Goal: Browse casually

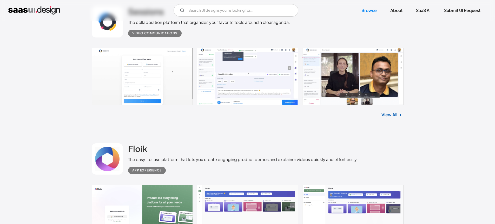
scroll to position [6046, 0]
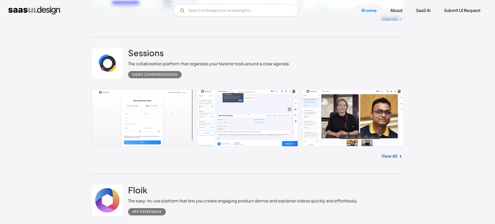
scroll to position [6057, 0]
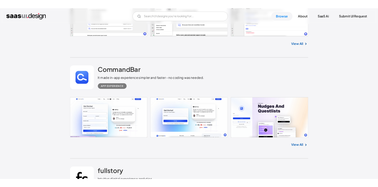
scroll to position [8068, 0]
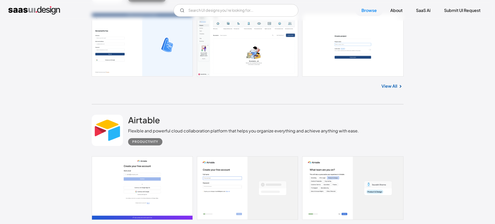
scroll to position [8071, 0]
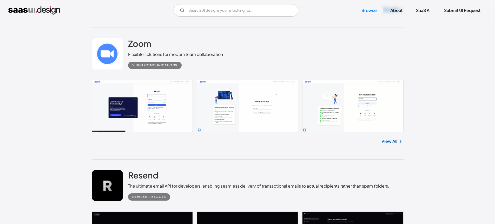
scroll to position [8482, 0]
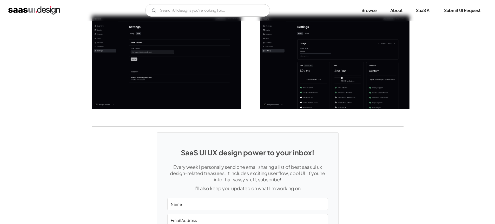
scroll to position [814, 0]
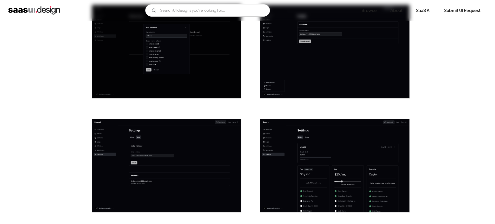
scroll to position [773, 0]
